Goal: Information Seeking & Learning: Find specific fact

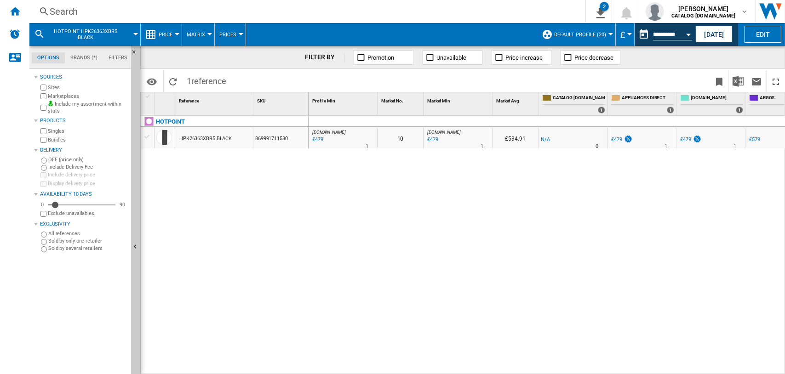
click at [69, 11] on div "Search" at bounding box center [306, 11] width 512 height 13
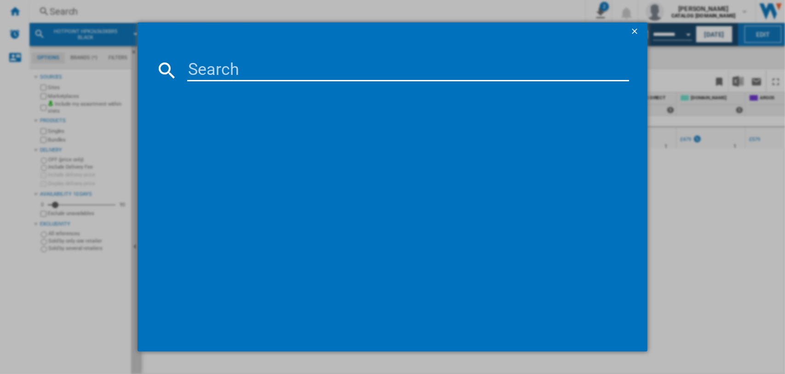
click at [228, 71] on input at bounding box center [408, 70] width 442 height 22
click at [229, 69] on input "wmil 71252" at bounding box center [408, 70] width 442 height 22
type input "wmil71252"
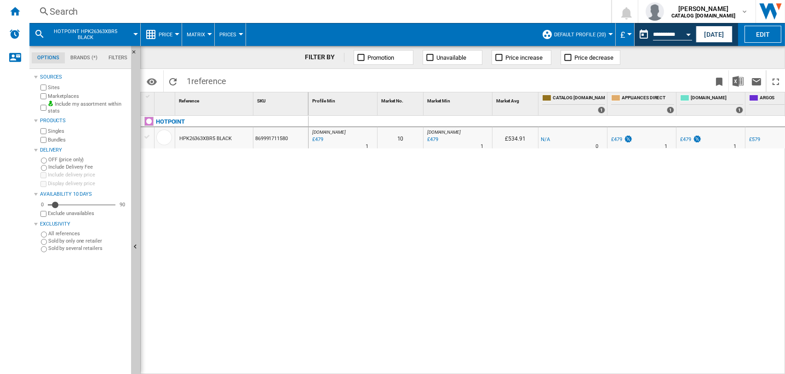
click at [68, 11] on div "Search" at bounding box center [318, 11] width 537 height 13
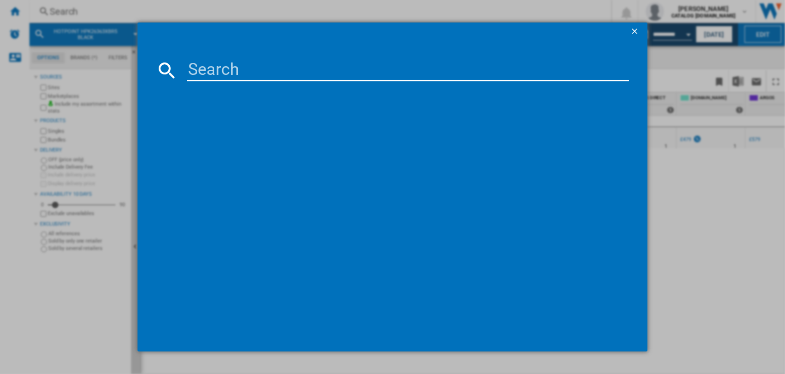
click at [241, 73] on input at bounding box center [408, 70] width 442 height 22
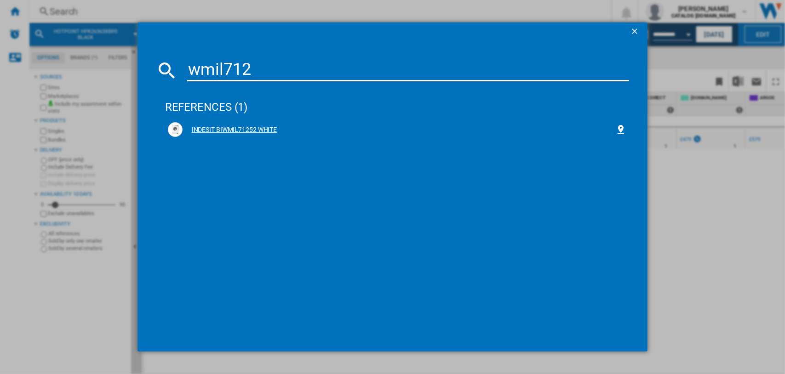
type input "wmil712"
click at [249, 126] on div "INDESIT BIWMIL71252 WHITE" at bounding box center [399, 130] width 433 height 9
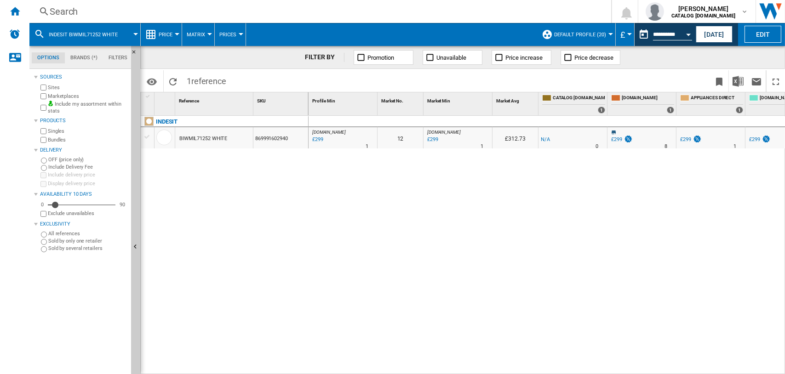
click at [588, 206] on div "0 [DOMAIN_NAME] : -1.0 % £299 % N/A 1 [DOMAIN_NAME] : 12 [DOMAIN_NAME] : -1.0 %…" at bounding box center [546, 245] width 477 height 259
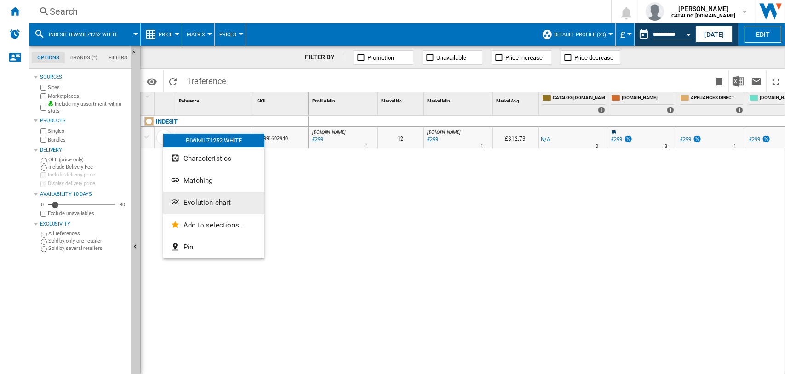
click at [204, 199] on span "Evolution chart" at bounding box center [206, 203] width 47 height 8
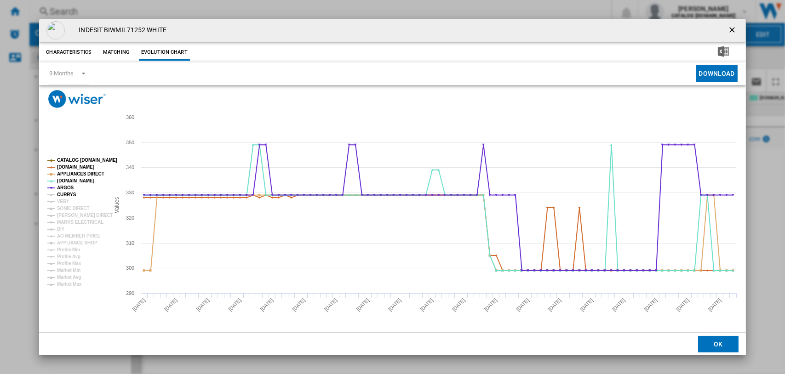
click at [62, 194] on tspan "CURRYS" at bounding box center [66, 194] width 19 height 5
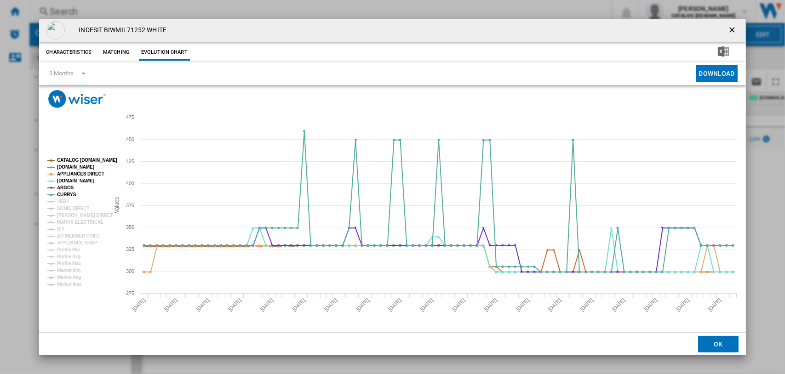
click at [732, 30] on ng-md-icon "getI18NText('BUTTONS.CLOSE_DIALOG')" at bounding box center [732, 30] width 11 height 11
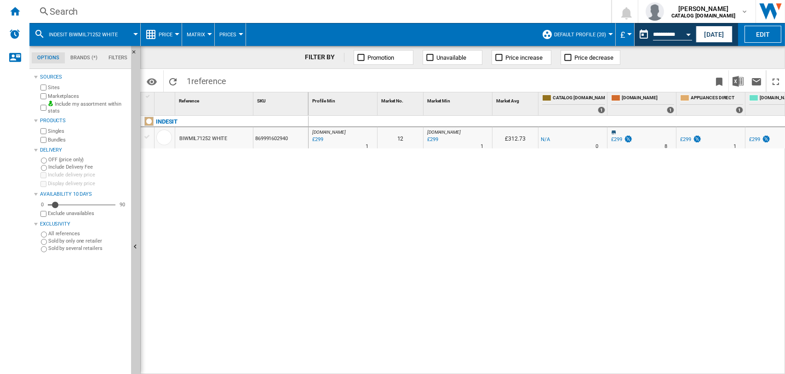
click at [69, 10] on div "Search" at bounding box center [318, 11] width 537 height 13
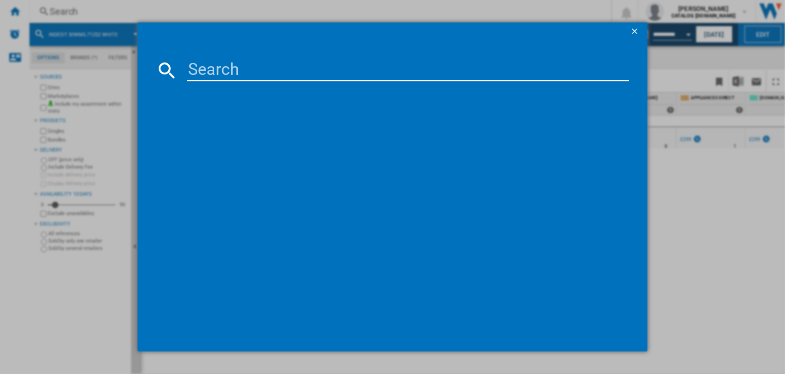
click at [208, 68] on input at bounding box center [408, 70] width 442 height 22
click at [227, 68] on input "wmil 914" at bounding box center [408, 70] width 442 height 22
type input "wmil914"
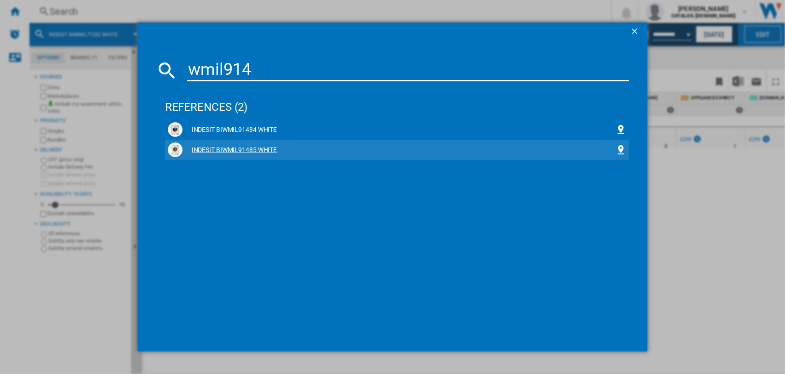
click at [240, 146] on div "INDESIT BIWMIL91485 WHITE" at bounding box center [399, 150] width 433 height 9
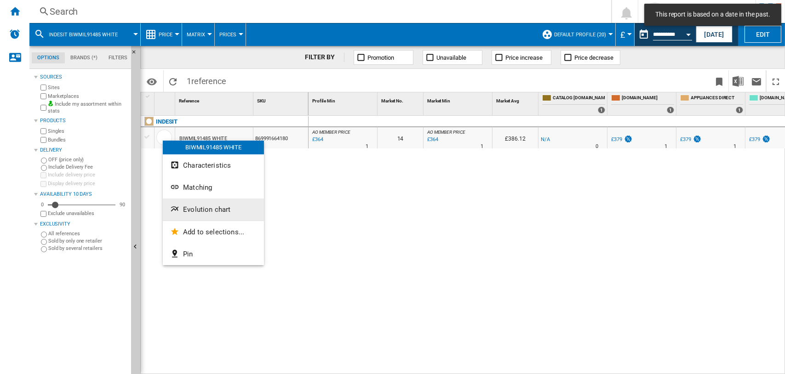
click at [196, 210] on span "Evolution chart" at bounding box center [206, 210] width 47 height 8
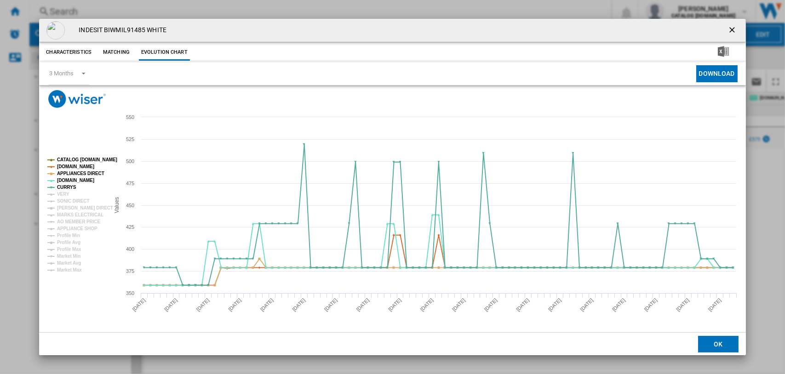
click at [57, 193] on tspan "VERY" at bounding box center [63, 194] width 12 height 5
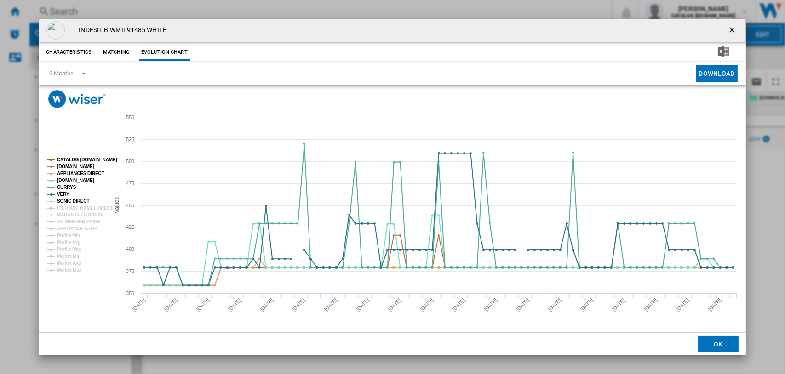
click at [63, 201] on tspan "SONIC DIRECT" at bounding box center [73, 201] width 32 height 5
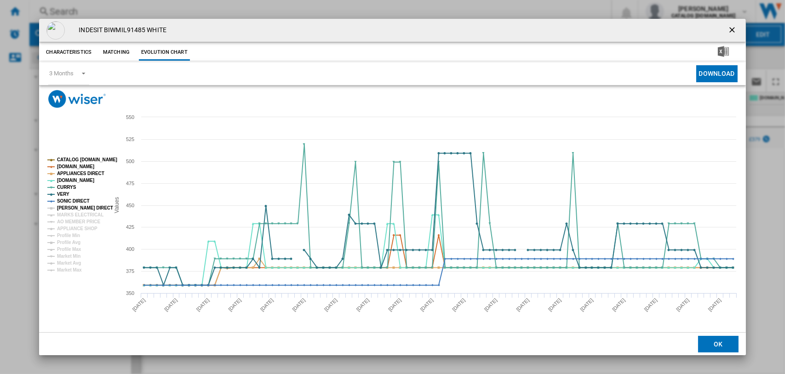
click at [64, 206] on tspan "[PERSON_NAME] DIRECT" at bounding box center [85, 208] width 56 height 5
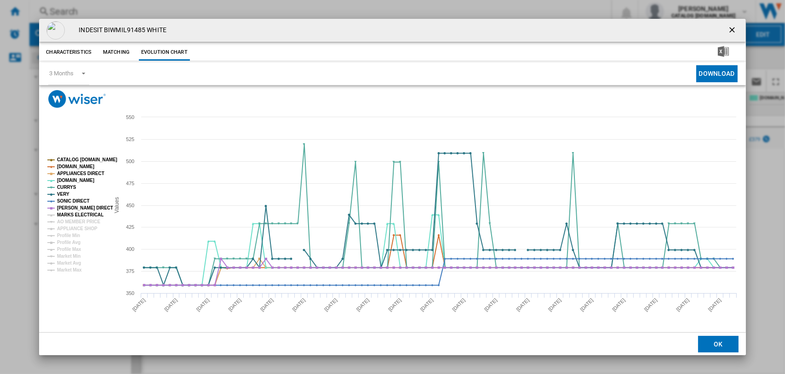
click at [64, 214] on tspan "MARKS ELECTRICAL" at bounding box center [80, 214] width 46 height 5
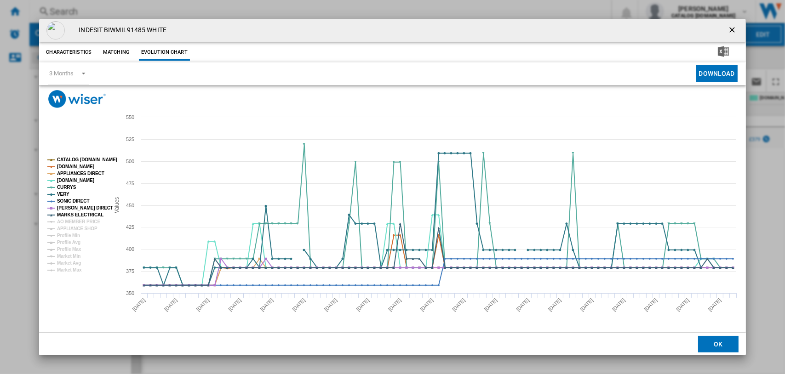
click at [66, 159] on tspan "CATALOG [DOMAIN_NAME]" at bounding box center [87, 159] width 60 height 5
click at [71, 164] on tspan "[DOMAIN_NAME]" at bounding box center [75, 166] width 37 height 5
click at [72, 171] on tspan "APPLIANCES DIRECT" at bounding box center [80, 173] width 47 height 5
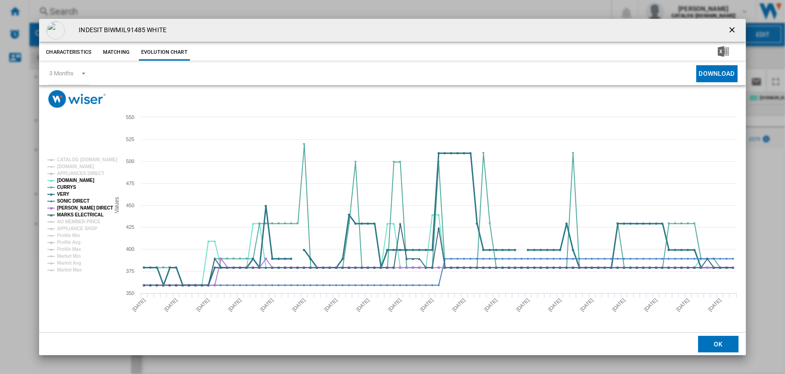
click at [67, 193] on tspan "VERY" at bounding box center [63, 194] width 12 height 5
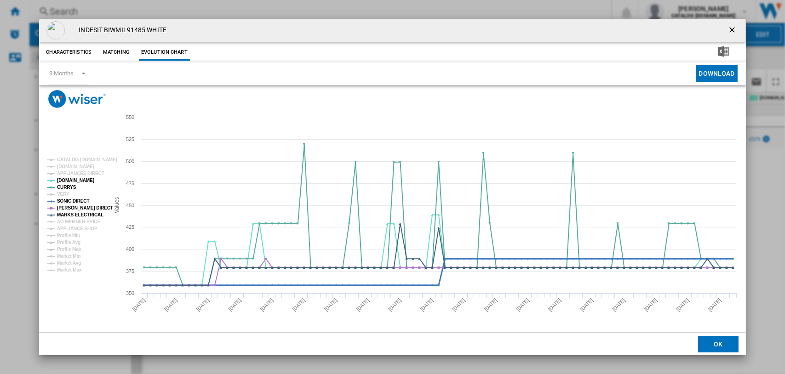
click at [67, 199] on tspan "SONIC DIRECT" at bounding box center [73, 201] width 32 height 5
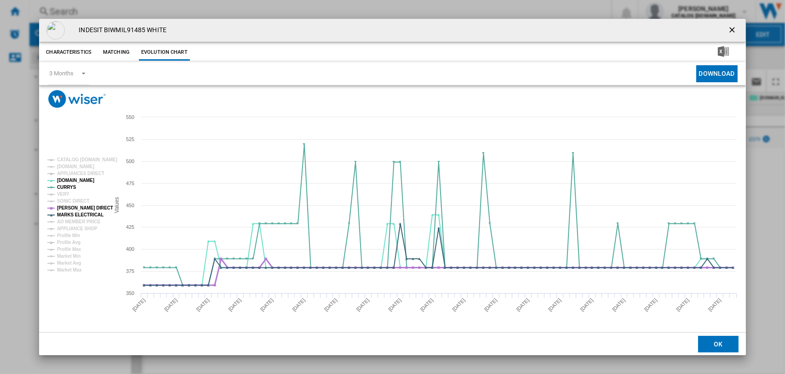
click at [70, 208] on tspan "[PERSON_NAME] DIRECT" at bounding box center [85, 208] width 56 height 5
drag, startPoint x: 72, startPoint y: 215, endPoint x: 76, endPoint y: 216, distance: 4.8
click at [72, 215] on tspan "MARKS ELECTRICAL" at bounding box center [80, 214] width 46 height 5
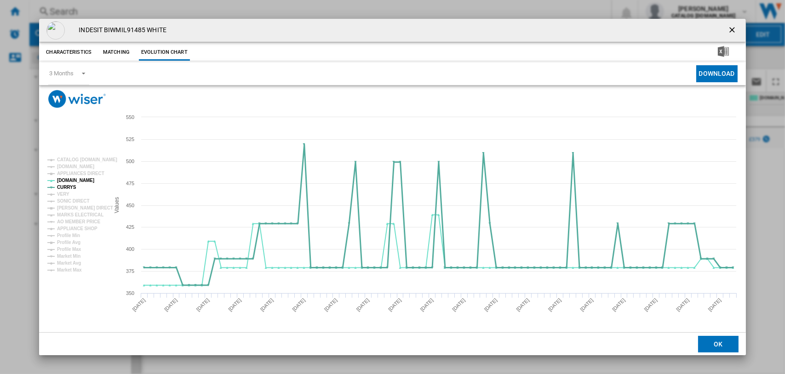
click at [71, 185] on tspan "CURRYS" at bounding box center [66, 187] width 19 height 5
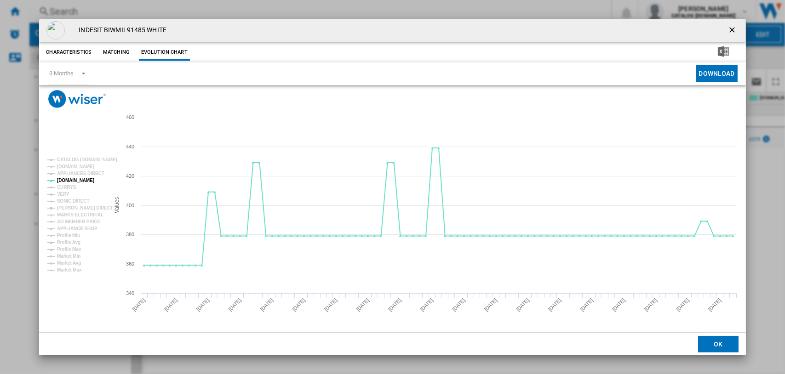
drag, startPoint x: 731, startPoint y: 32, endPoint x: 672, endPoint y: 33, distance: 59.3
click at [731, 32] on ng-md-icon "getI18NText('BUTTONS.CLOSE_DIALOG')" at bounding box center [732, 30] width 11 height 11
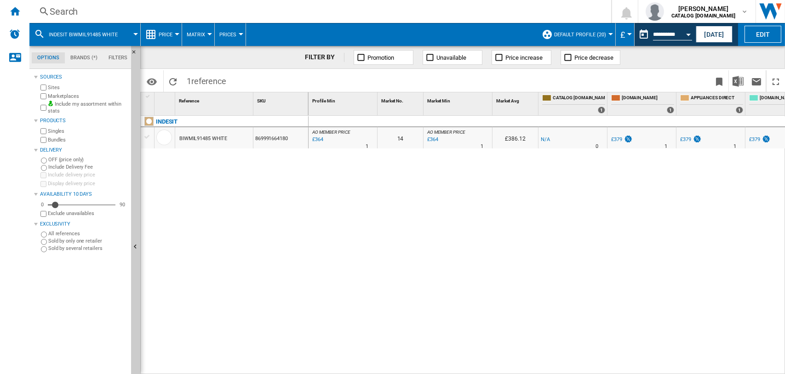
click at [343, 248] on div "0 AO MEMBER PRICE : -1.0 % £364 % N/A 1 AO MEMBER PRICE : 14 AO MEMBER PRICE : …" at bounding box center [546, 245] width 477 height 259
click at [63, 8] on div "Search" at bounding box center [318, 11] width 537 height 13
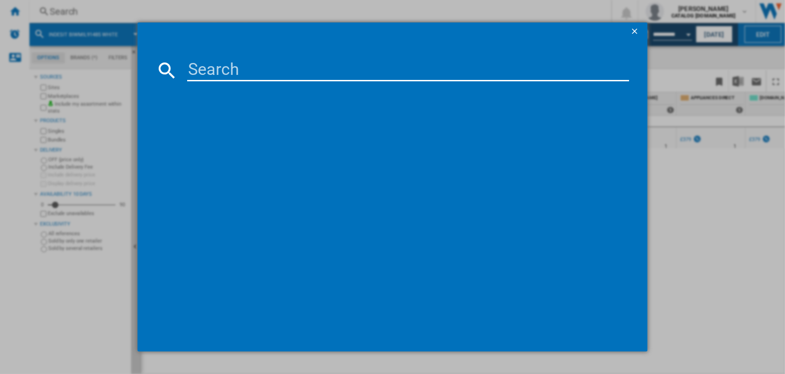
click at [224, 68] on input at bounding box center [408, 70] width 442 height 22
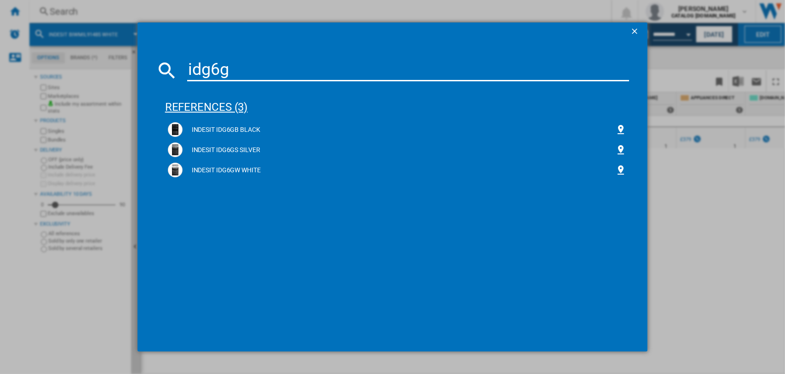
type input "idg6g"
click at [203, 105] on div "references (3)" at bounding box center [397, 103] width 464 height 34
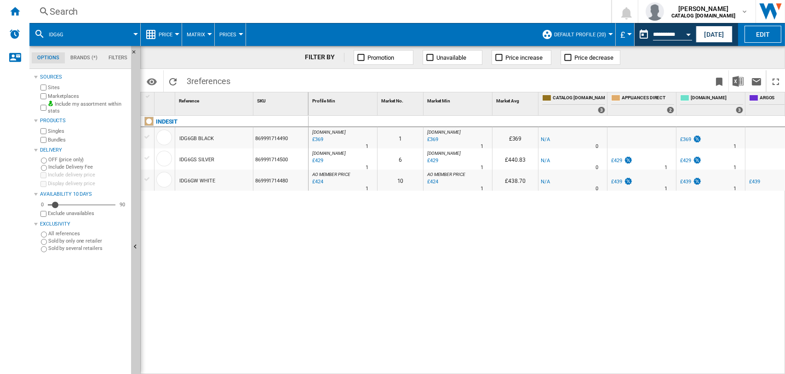
click at [51, 11] on div "Search" at bounding box center [318, 11] width 537 height 13
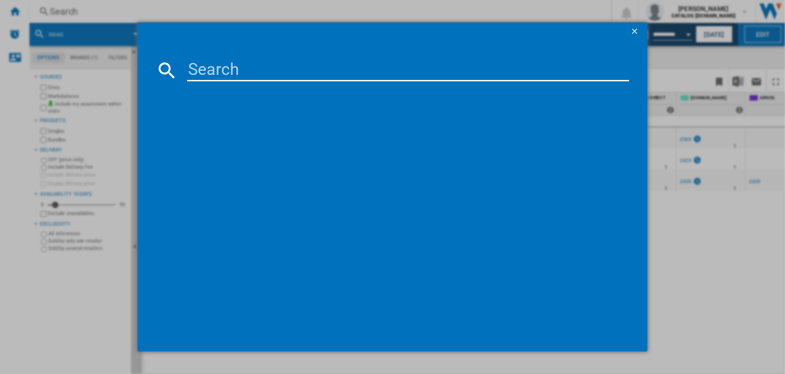
click at [202, 69] on input at bounding box center [408, 70] width 442 height 22
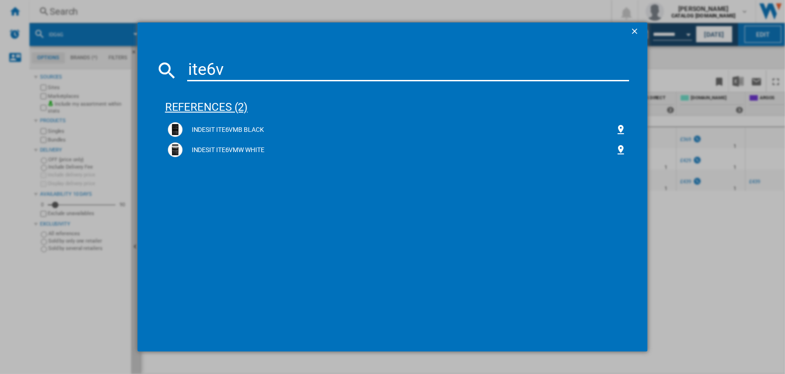
type input "ite6v"
click at [208, 106] on div "references (2)" at bounding box center [397, 103] width 464 height 34
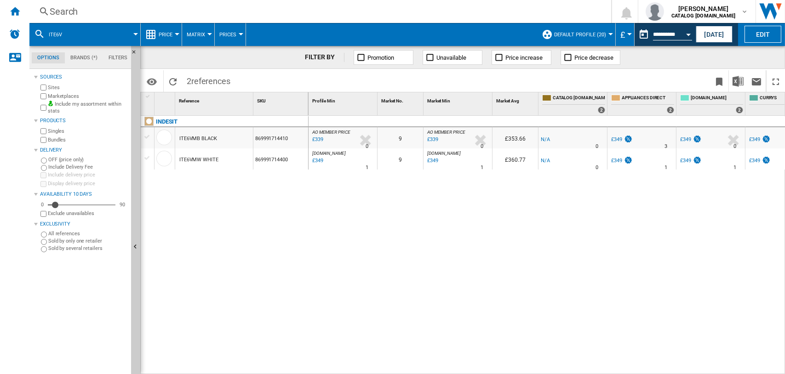
click at [515, 209] on div "0 AO MEMBER PRICE : -1.0 % £339 % N/A 0 AO MEMBER PRICE : 9 AO MEMBER PRICE : -…" at bounding box center [546, 245] width 477 height 259
click at [267, 228] on div "INDESIT ITE6VMB BLACK 869991714410 ITE6VMW WHITE 869991714400" at bounding box center [225, 243] width 168 height 254
click at [299, 239] on div "INDESIT ITE6VMB BLACK 869991714410 ITE6VMW WHITE 869991714400" at bounding box center [225, 243] width 168 height 254
drag, startPoint x: 356, startPoint y: 253, endPoint x: 200, endPoint y: 247, distance: 155.5
click at [356, 252] on div "0 AO MEMBER PRICE : -1.0 % £339 % N/A 0 AO MEMBER PRICE : 9 AO MEMBER PRICE : -…" at bounding box center [546, 245] width 477 height 259
